Goal: Information Seeking & Learning: Learn about a topic

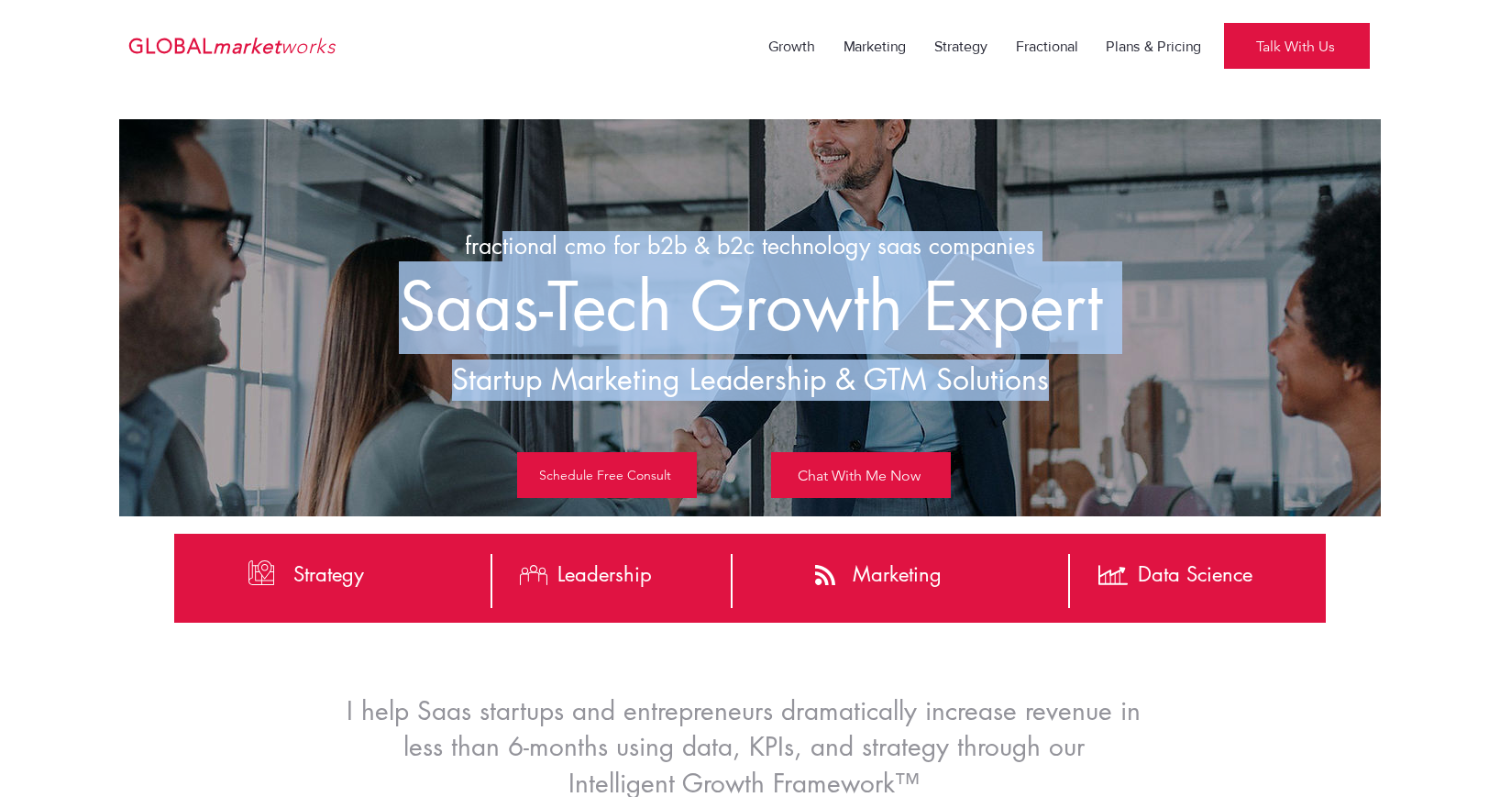
drag, startPoint x: 1099, startPoint y: 362, endPoint x: 501, endPoint y: 245, distance: 610.1
click at [501, 245] on div "fractional cmo for b2b & b2c technology saas companies Saas-Tech Growth Expert …" at bounding box center [750, 317] width 1262 height 397
click at [501, 245] on span "fractional cmo for b2b & b2c technology saas companies" at bounding box center [750, 245] width 570 height 29
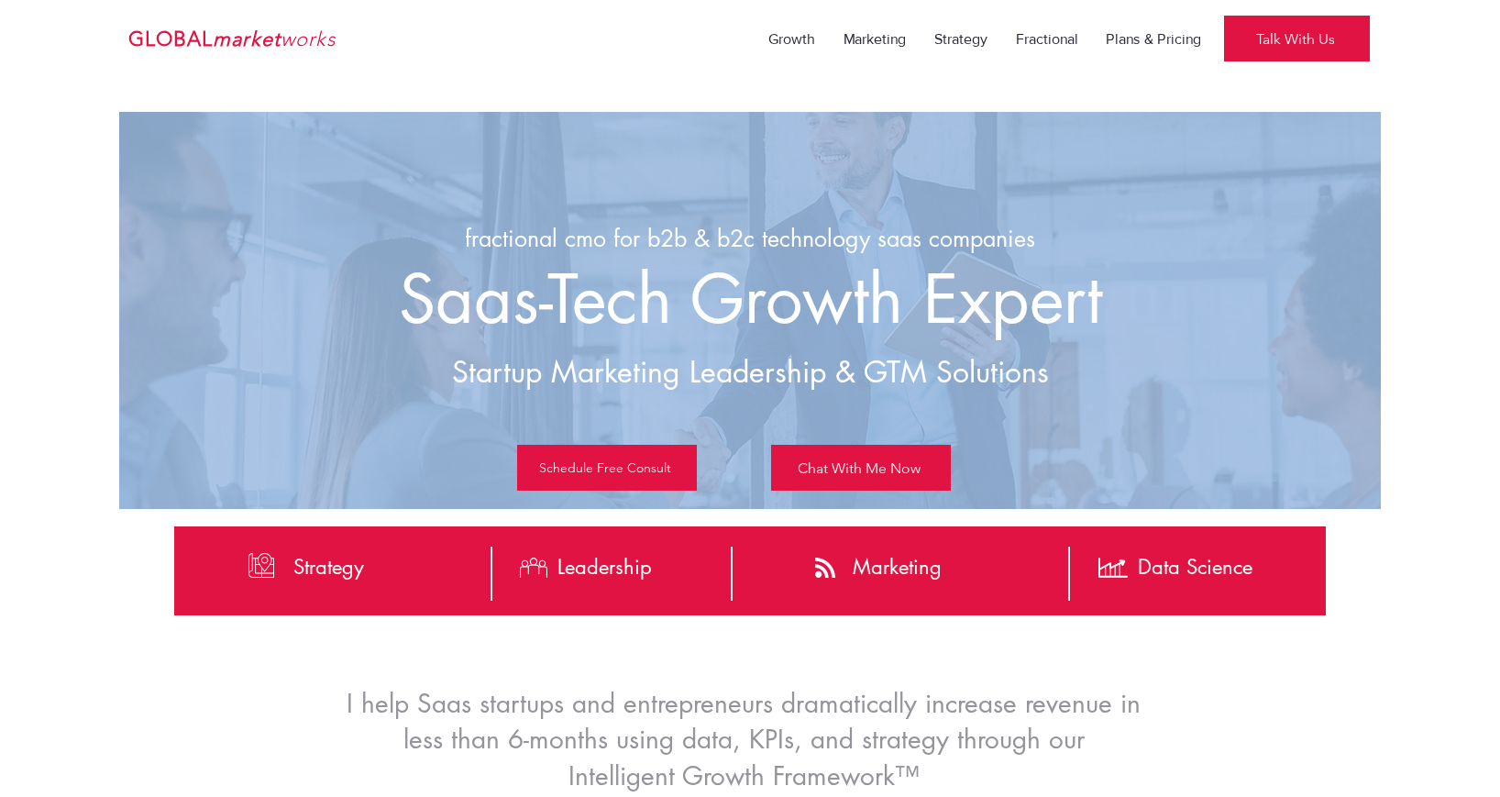
drag, startPoint x: 447, startPoint y: 230, endPoint x: 1010, endPoint y: 450, distance: 603.6
click at [1004, 450] on div "fractional cmo for b2b & b2c technology saas companies Saas-Tech Growth Expert …" at bounding box center [750, 310] width 1262 height 397
click at [1027, 421] on img "main content" at bounding box center [750, 398] width 1262 height 797
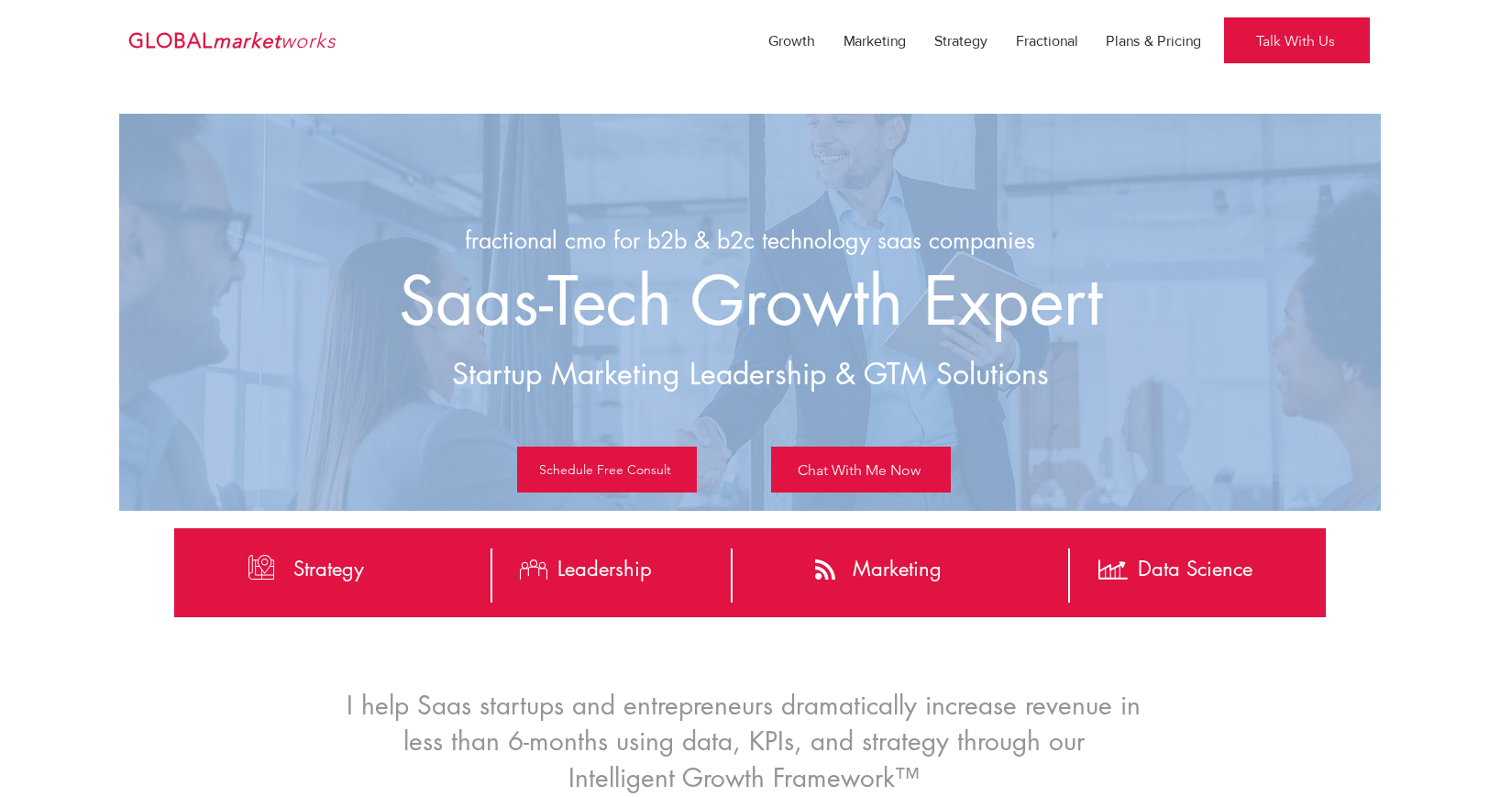
click at [396, 256] on h2 "Saas-Tech Growth Expert" at bounding box center [750, 302] width 899 height 93
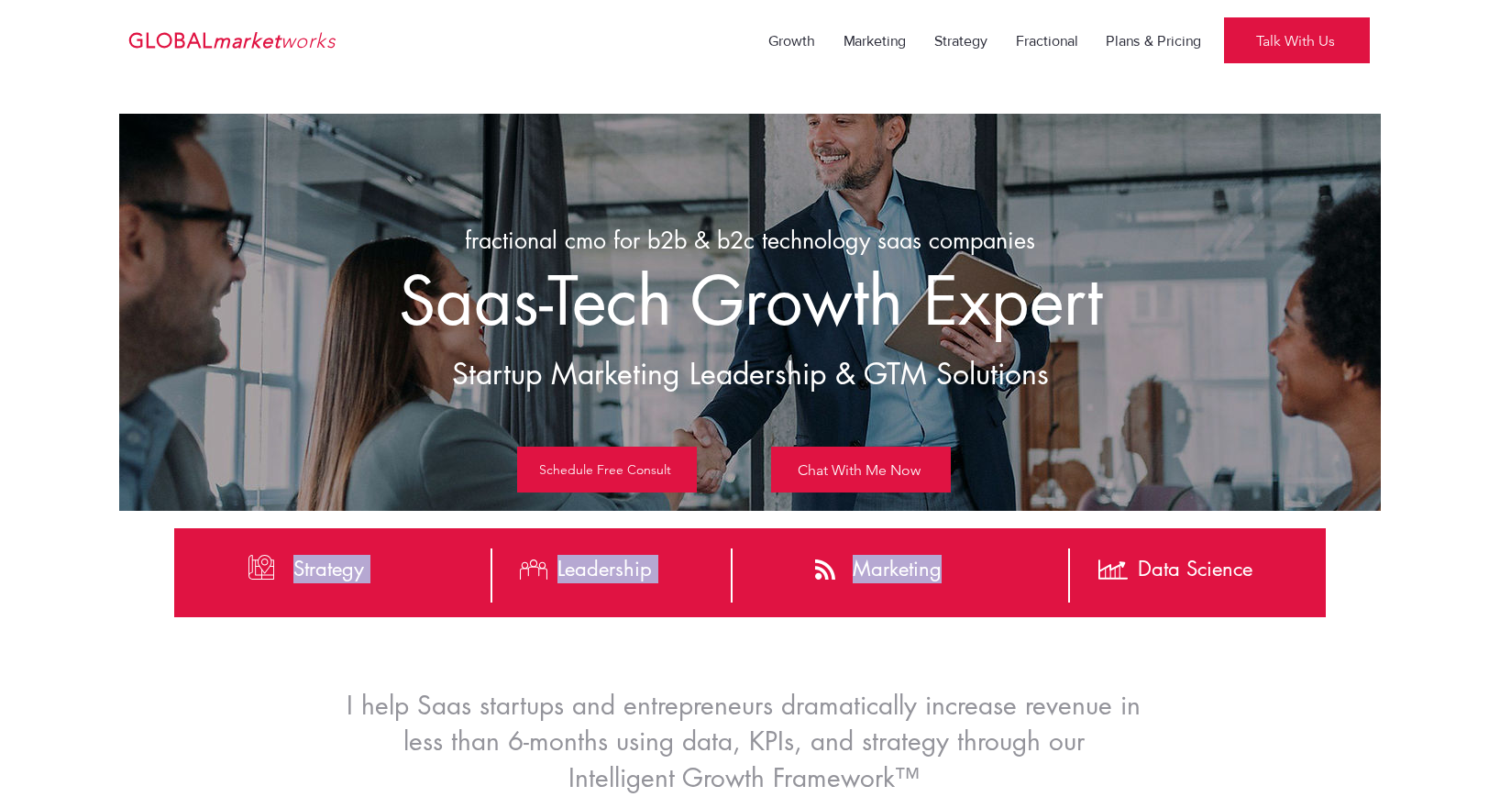
drag, startPoint x: 491, startPoint y: 581, endPoint x: 1307, endPoint y: 586, distance: 815.2
click at [1307, 586] on div "#comp-kw52txn1 svg [data-color="1"] {fill: #FFFFFF;} Strategy Leadership Market…" at bounding box center [750, 572] width 1152 height 89
click at [1307, 586] on div at bounding box center [1181, 572] width 289 height 89
drag, startPoint x: 826, startPoint y: 570, endPoint x: 149, endPoint y: 547, distance: 678.0
click at [149, 547] on section "#comp-kw52txn1 svg [data-color="1"] {fill: #FFFFFF;} Strategy Leadership Market…" at bounding box center [750, 699] width 1500 height 343
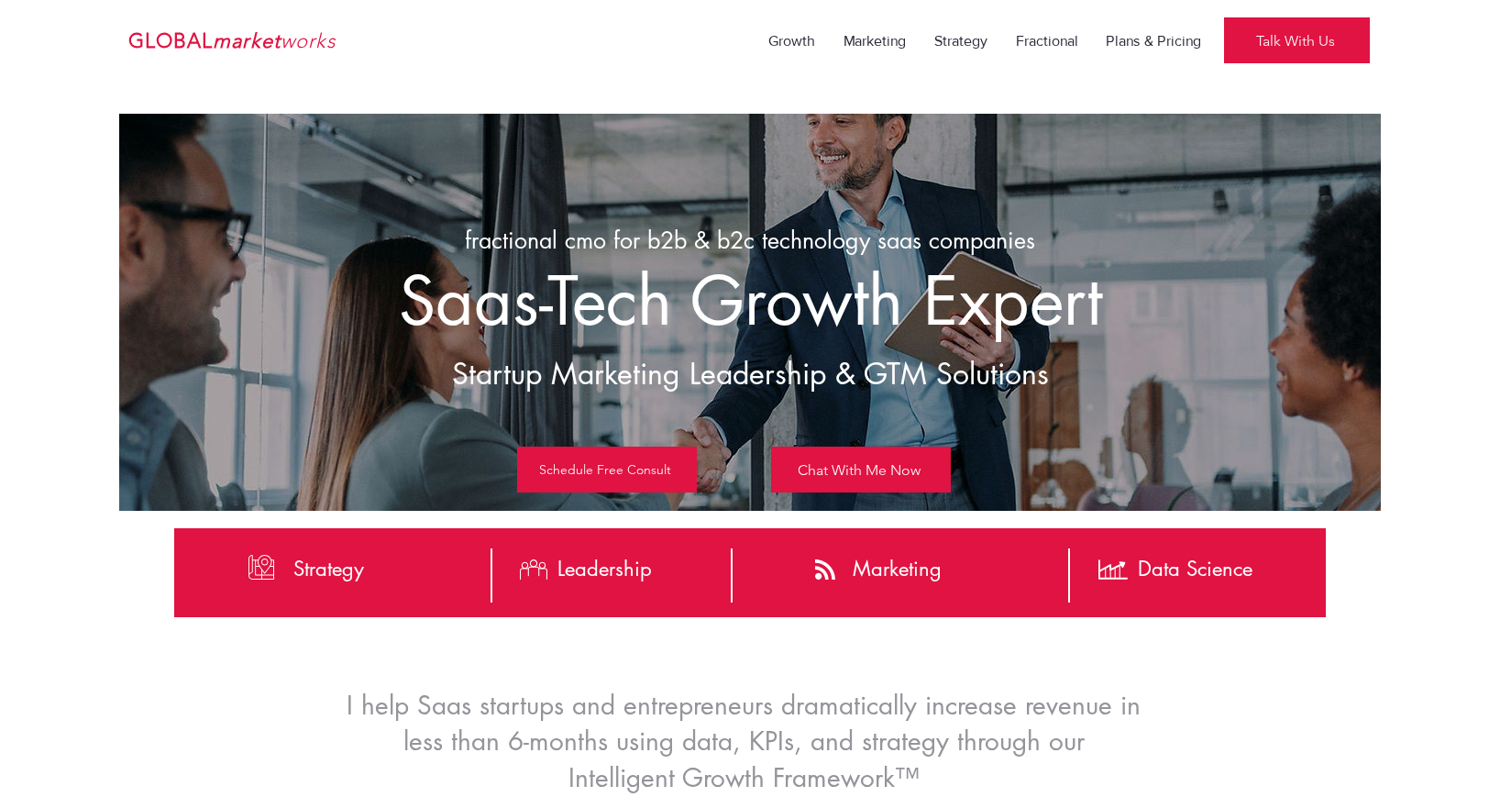
click at [148, 547] on div at bounding box center [750, 699] width 1500 height 343
drag, startPoint x: 741, startPoint y: 595, endPoint x: 1249, endPoint y: 610, distance: 508.2
click at [1249, 610] on div "#comp-kw52txn1 svg [data-color="1"] {fill: #FFFFFF;} Strategy Leadership Market…" at bounding box center [750, 572] width 1152 height 89
drag, startPoint x: 1249, startPoint y: 610, endPoint x: 855, endPoint y: 543, distance: 399.0
click at [1247, 610] on div at bounding box center [1181, 572] width 289 height 89
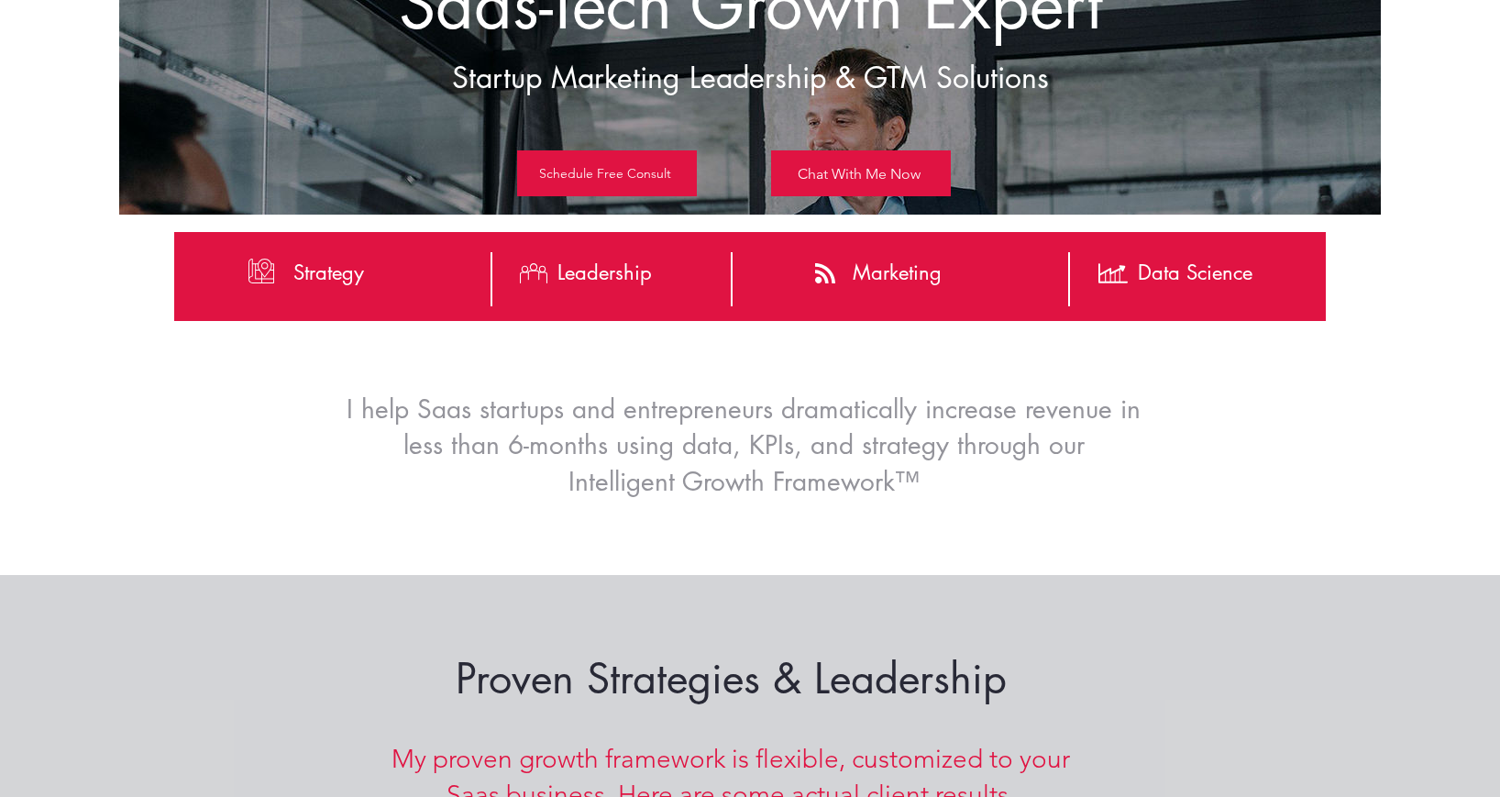
scroll to position [870, 0]
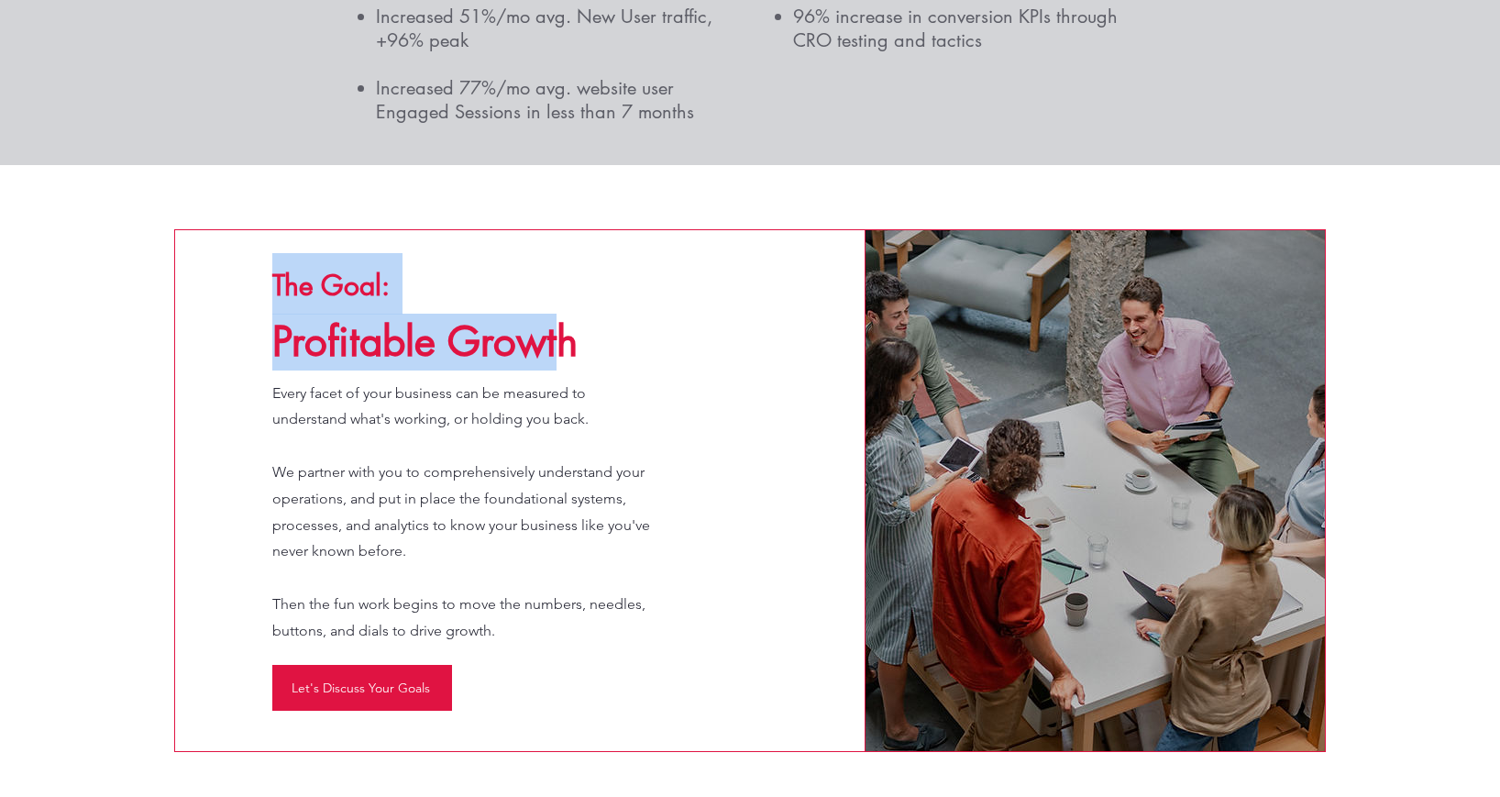
drag, startPoint x: 473, startPoint y: 324, endPoint x: 464, endPoint y: 315, distance: 13.0
click at [464, 315] on h2 "The Goal: Profitable Growth" at bounding box center [454, 311] width 364 height 117
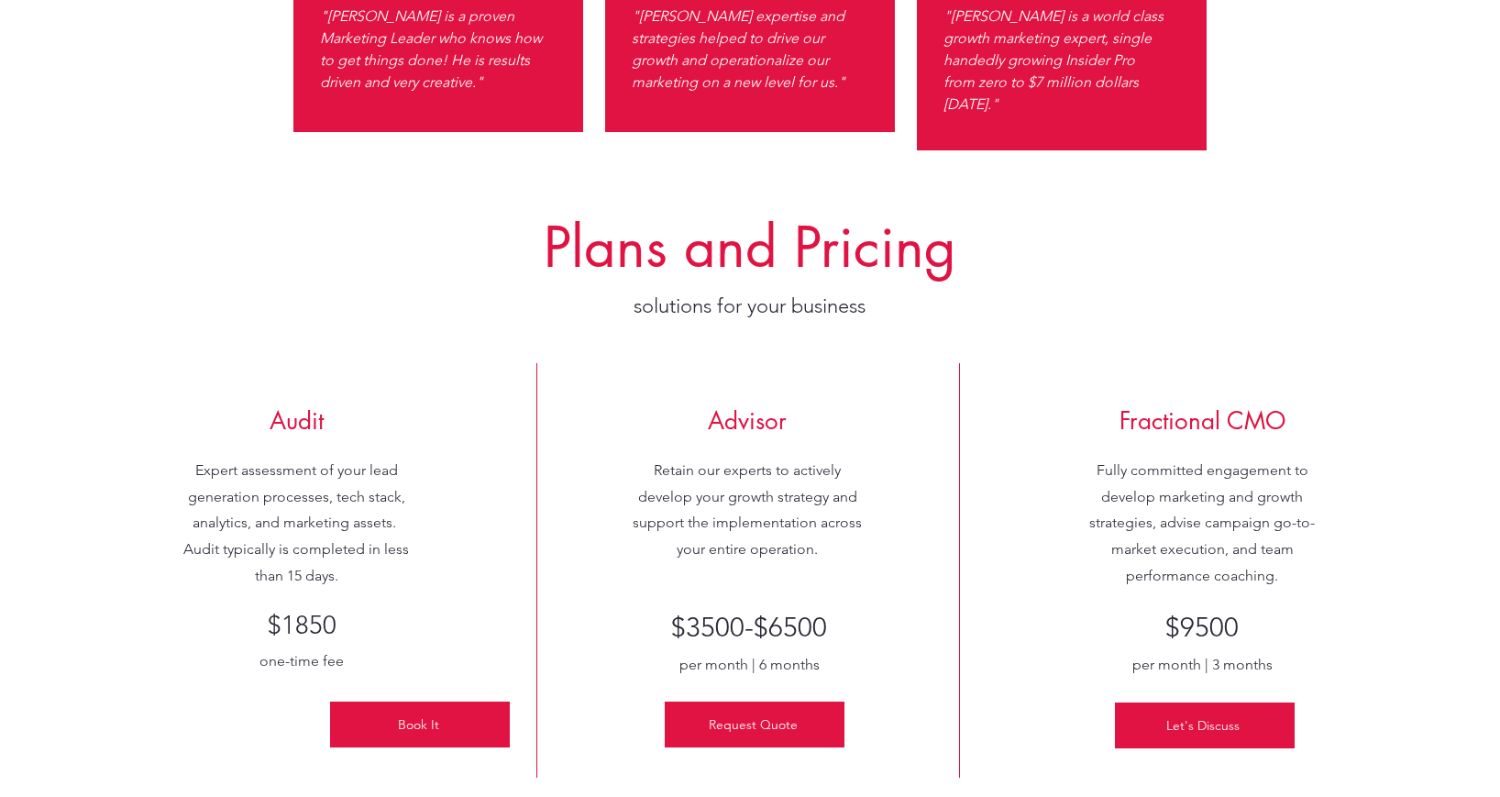
scroll to position [2842, 0]
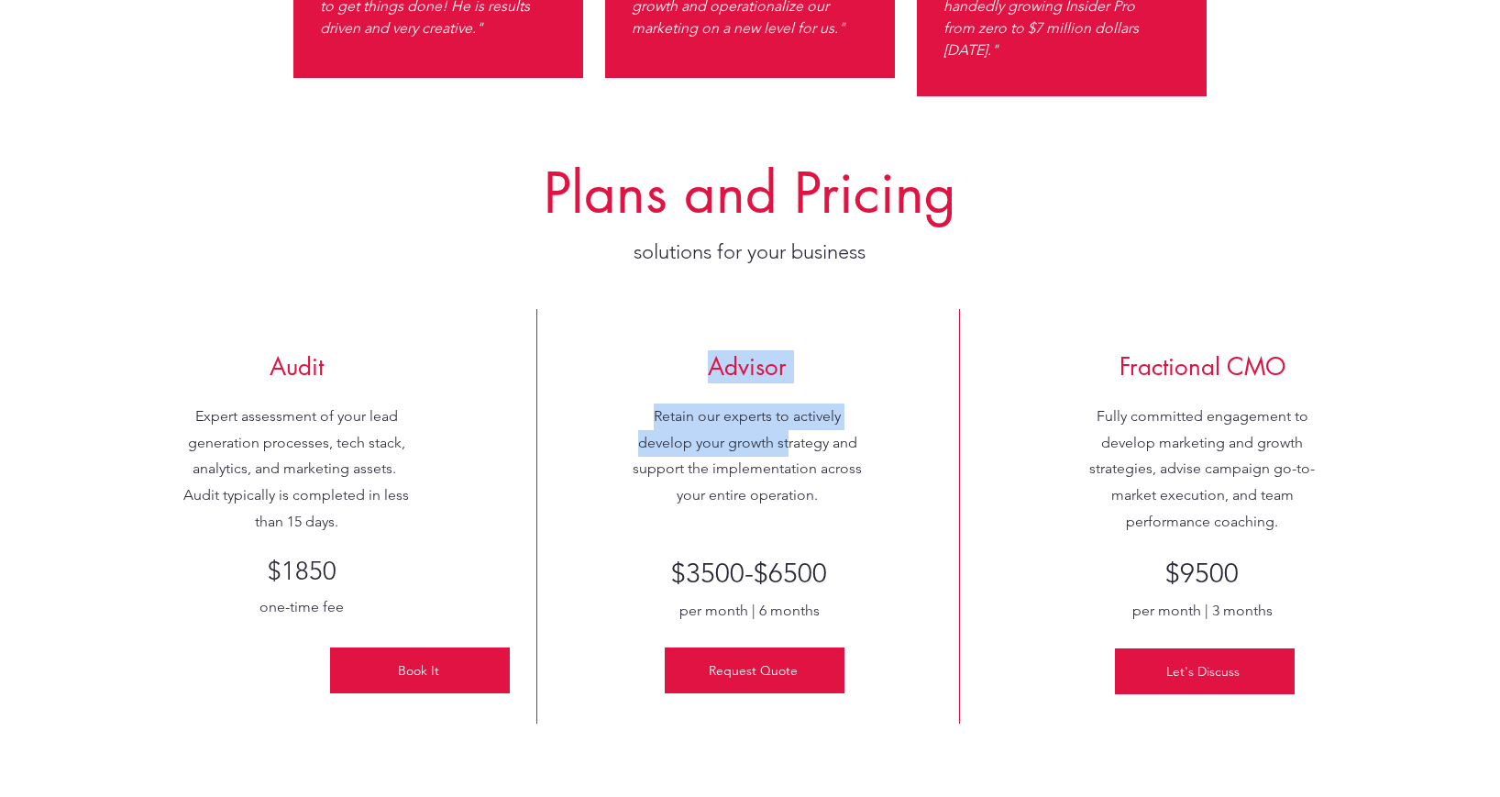
drag, startPoint x: 789, startPoint y: 448, endPoint x: 687, endPoint y: 400, distance: 112.8
click at [688, 401] on div "Advisor Retain our experts to actively develop your growth strategy and support…" at bounding box center [748, 516] width 423 height 414
click at [687, 399] on div at bounding box center [748, 516] width 423 height 414
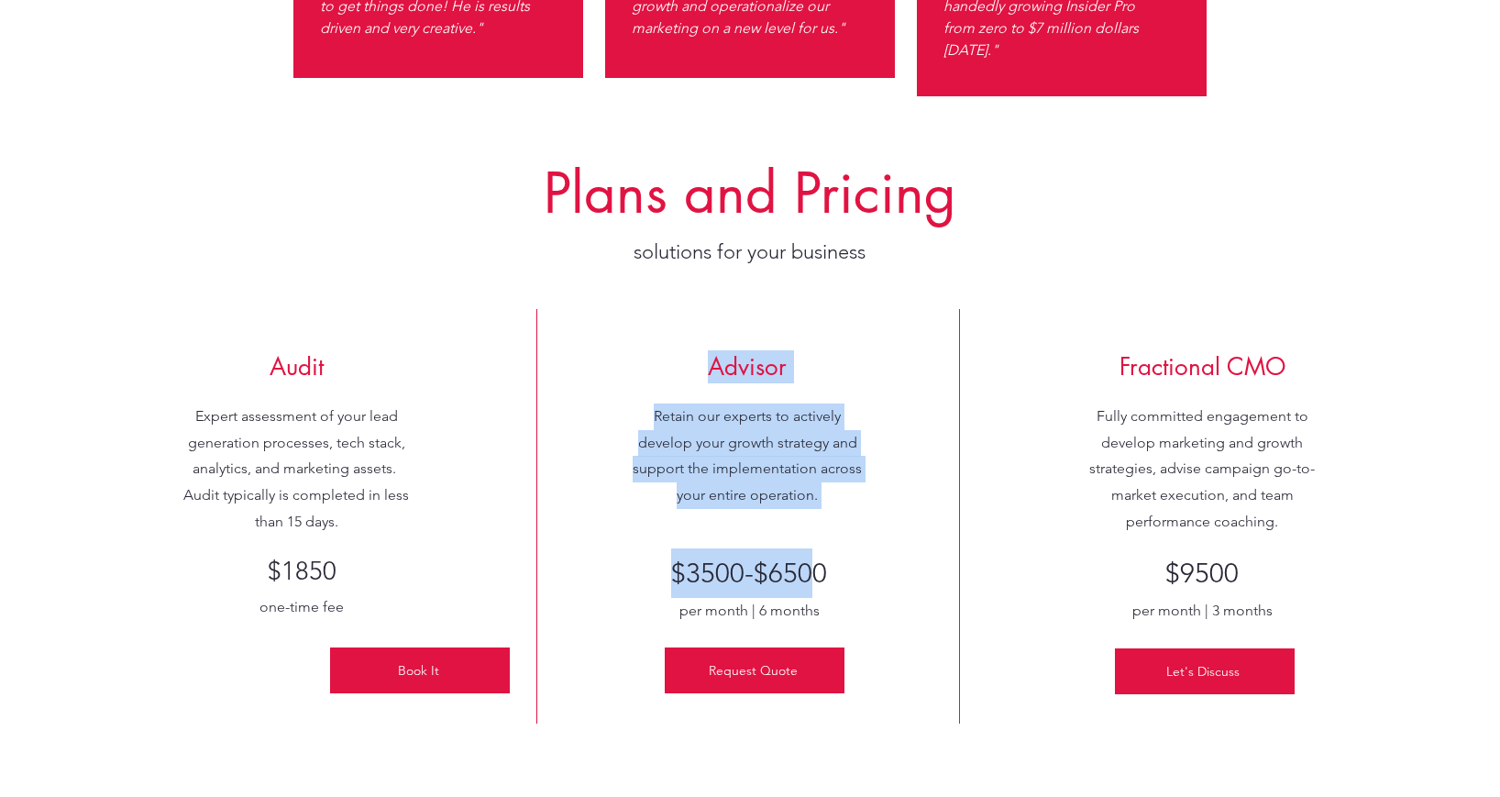
drag, startPoint x: 690, startPoint y: 403, endPoint x: 818, endPoint y: 597, distance: 231.7
click at [818, 597] on div "Advisor Retain our experts to actively develop your growth strategy and support…" at bounding box center [748, 516] width 423 height 414
click at [818, 590] on span "$3500-$6500" at bounding box center [749, 573] width 156 height 33
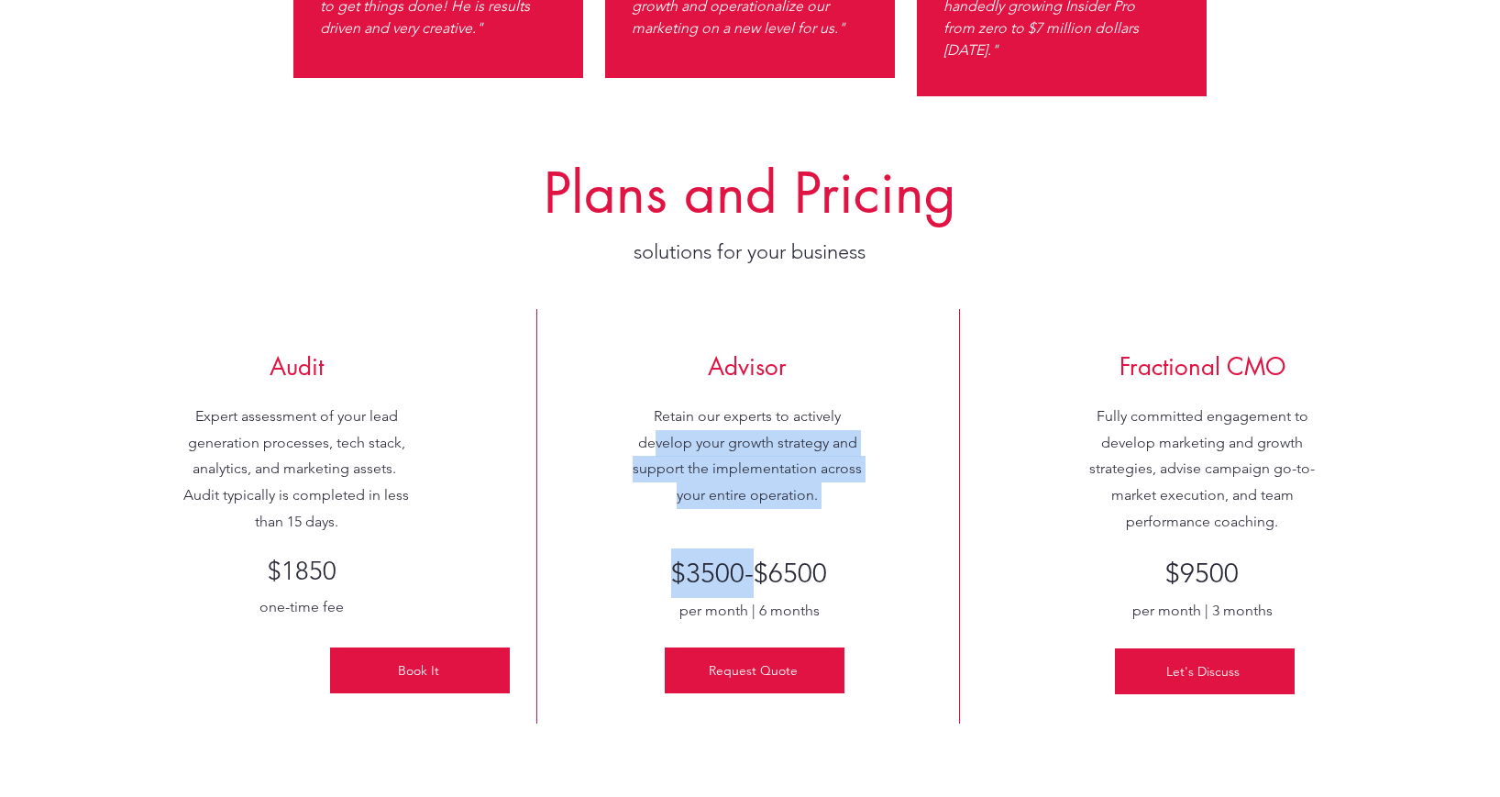
drag, startPoint x: 756, startPoint y: 576, endPoint x: 657, endPoint y: 447, distance: 162.1
click at [657, 450] on div "Advisor Retain our experts to actively develop your growth strategy and support…" at bounding box center [748, 516] width 423 height 414
click at [657, 447] on span "Retain our experts to actively develop your growth strategy and support the imp…" at bounding box center [747, 455] width 229 height 96
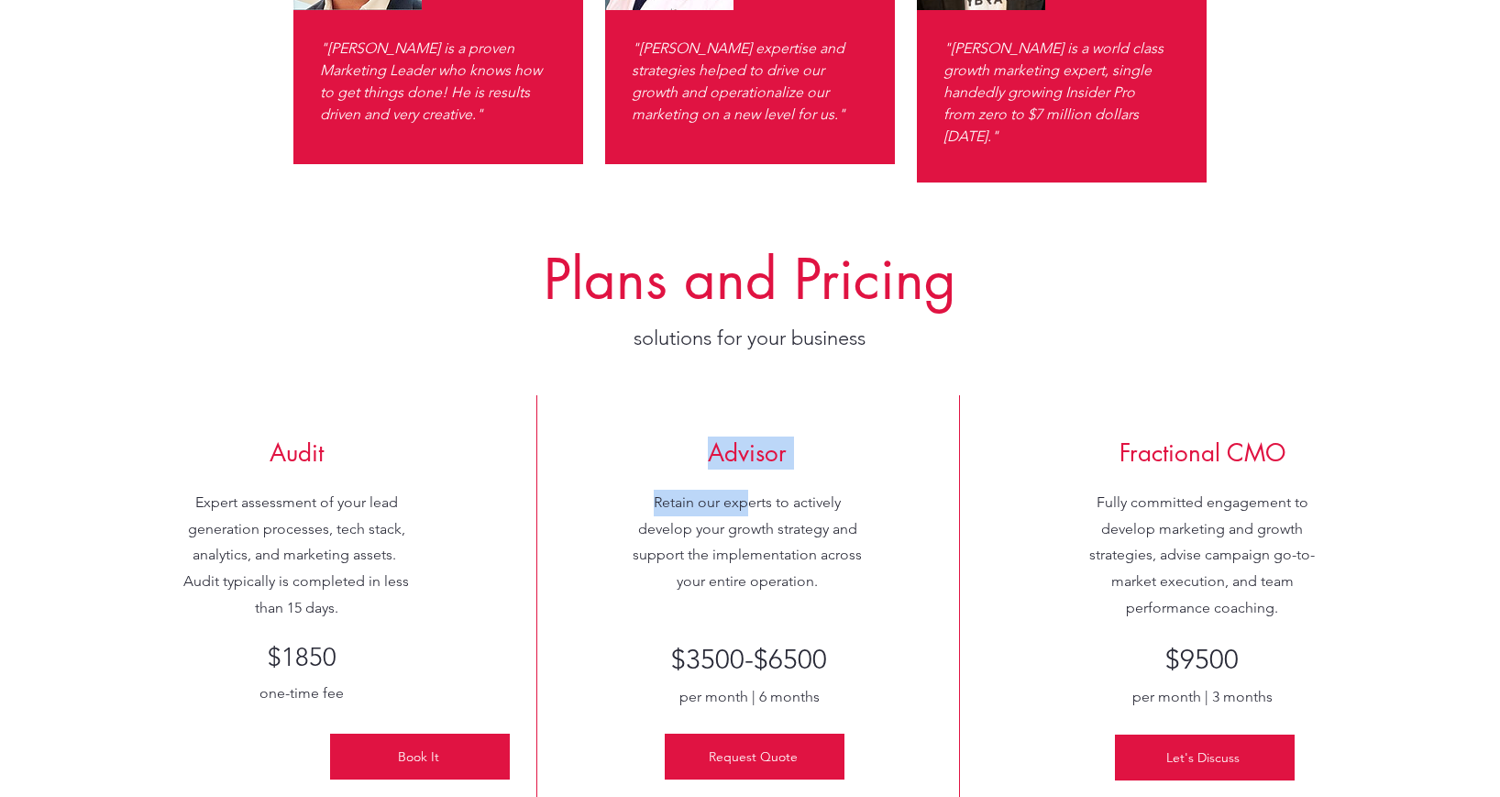
drag, startPoint x: 814, startPoint y: 610, endPoint x: 747, endPoint y: 503, distance: 125.7
click at [747, 503] on div "Advisor Retain our experts to actively develop your growth strategy and support…" at bounding box center [748, 602] width 423 height 414
click at [747, 503] on span "Retain our experts to actively develop your growth strategy and support the imp…" at bounding box center [747, 541] width 229 height 96
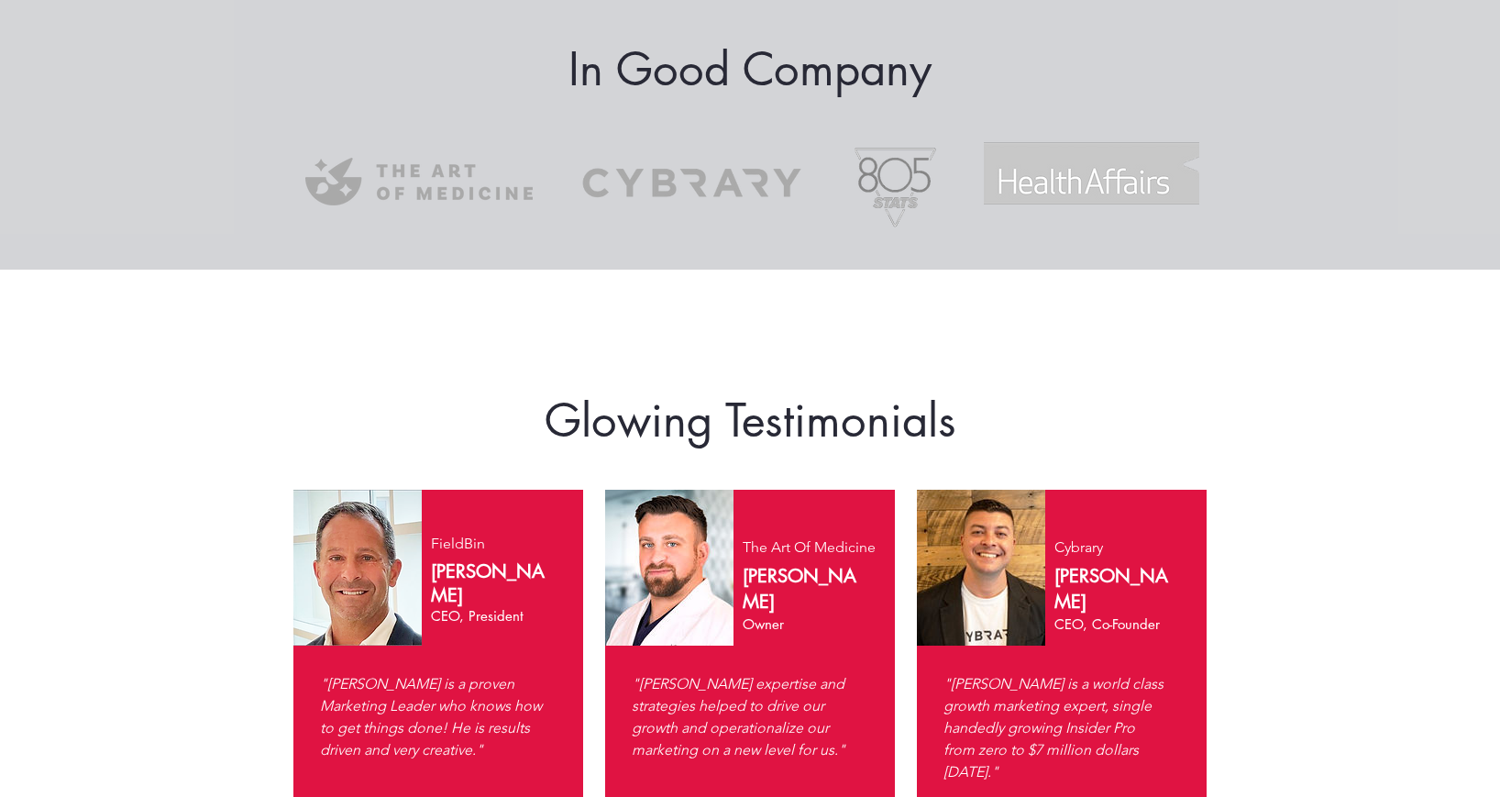
scroll to position [2121, 0]
